Goal: Transaction & Acquisition: Book appointment/travel/reservation

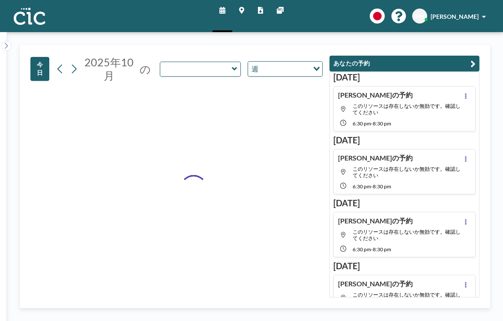
type input "Kaminari"
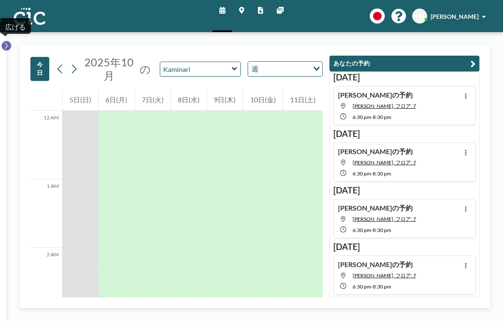
click at [4, 42] on icon at bounding box center [6, 46] width 6 height 9
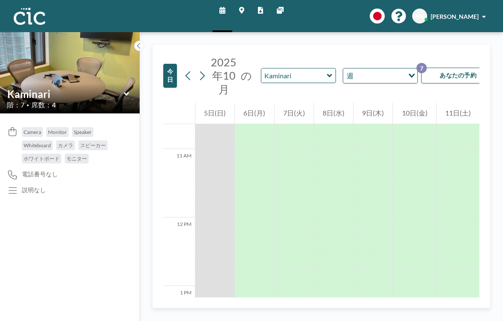
scroll to position [730, 0]
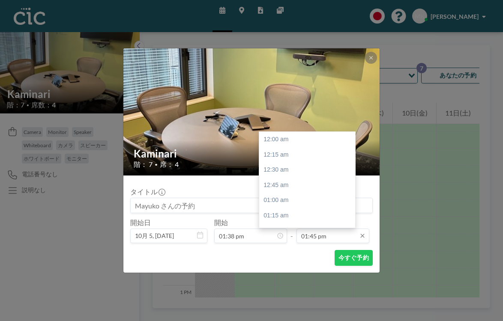
click at [327, 229] on input "01:45 pm" at bounding box center [333, 236] width 73 height 15
click at [294, 297] on div "03:45 pm" at bounding box center [307, 304] width 96 height 15
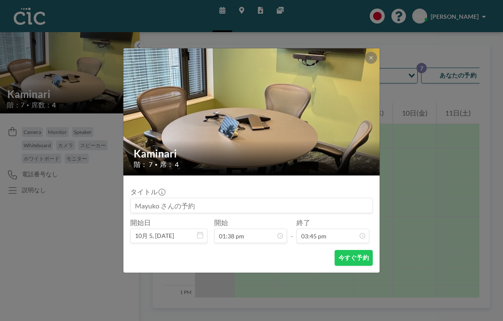
scroll to position [862, 0]
click at [335, 250] on button "今すぐ予約" at bounding box center [354, 258] width 38 height 16
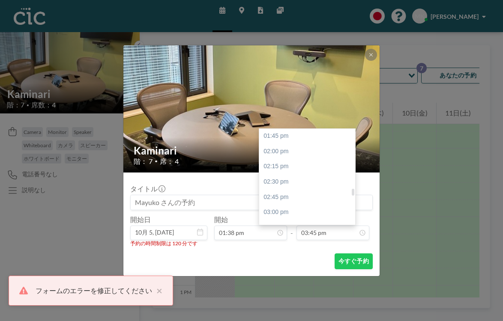
scroll to position [836, 0]
click at [298, 238] on div "03:30 pm" at bounding box center [307, 245] width 96 height 15
type input "03:30 pm"
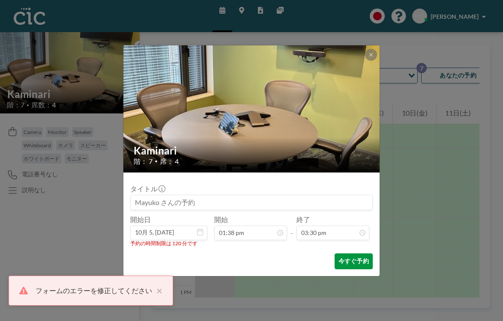
scroll to position [848, 0]
click at [335, 254] on button "今すぐ予約" at bounding box center [354, 262] width 38 height 16
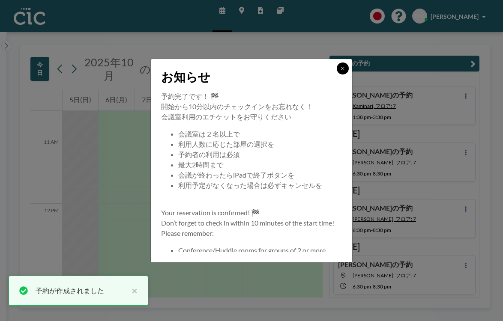
click at [337, 75] on button at bounding box center [343, 69] width 12 height 12
